Goal: Navigation & Orientation: Find specific page/section

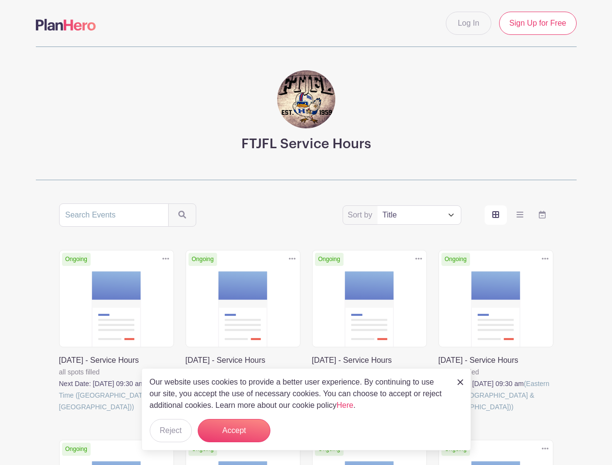
click at [306, 334] on div "Ongoing Duplicate [GEOGRAPHIC_DATA] [DATE] - Service Hours all spots filled Nex…" at bounding box center [369, 343] width 126 height 186
click at [166, 259] on icon at bounding box center [165, 259] width 7 height 2
click at [292, 259] on icon at bounding box center [292, 259] width 7 height 2
click at [418, 259] on icon at bounding box center [418, 259] width 7 height 2
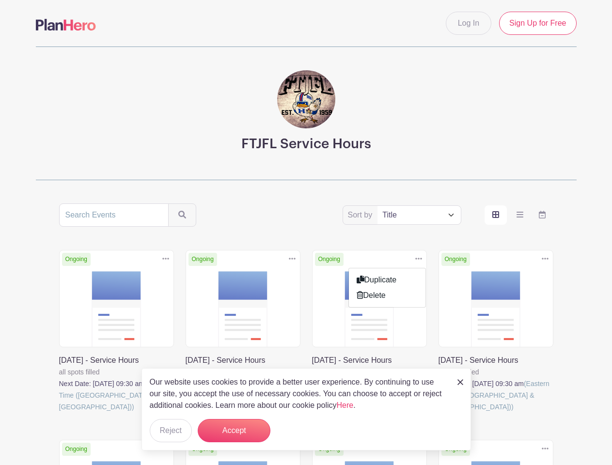
click at [545, 259] on icon at bounding box center [545, 259] width 7 height 2
click at [545, 448] on icon at bounding box center [545, 449] width 7 height 2
click at [234, 431] on button "Accept" at bounding box center [234, 430] width 73 height 23
